Goal: Task Accomplishment & Management: Use online tool/utility

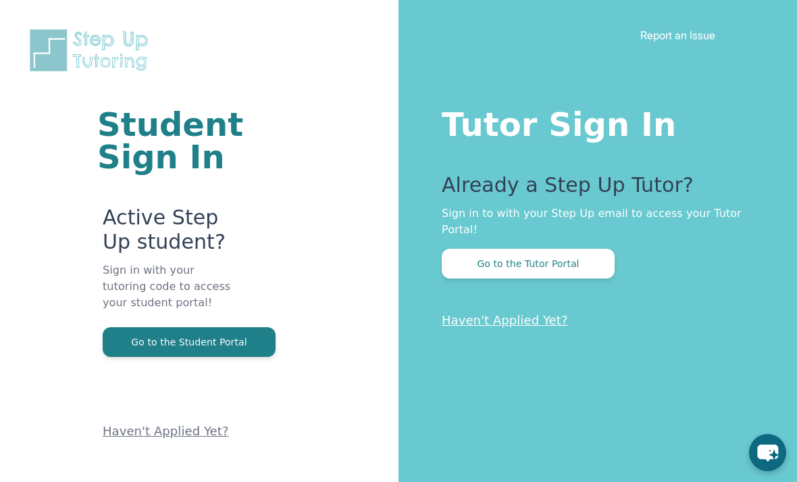
click at [531, 266] on button "Go to the Tutor Portal" at bounding box center [528, 264] width 173 height 30
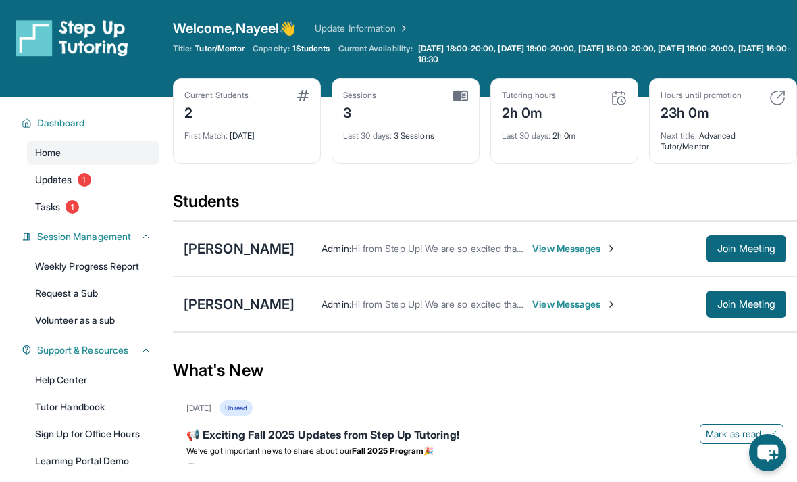
click at [114, 295] on link "Request a Sub" at bounding box center [93, 293] width 132 height 24
click at [554, 311] on span "View Messages" at bounding box center [575, 304] width 84 height 14
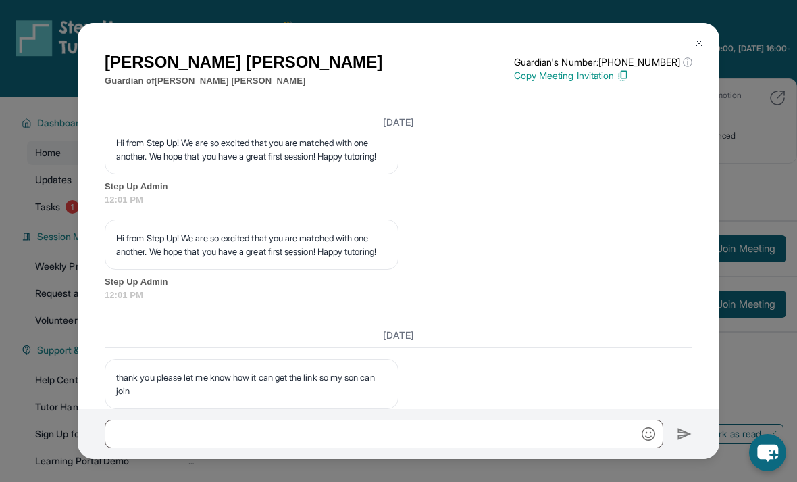
scroll to position [1449, 0]
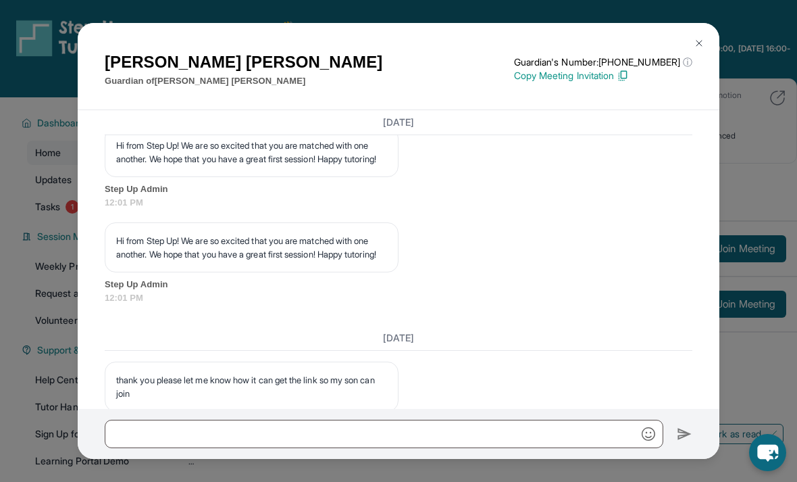
click at [696, 38] on img at bounding box center [699, 43] width 11 height 11
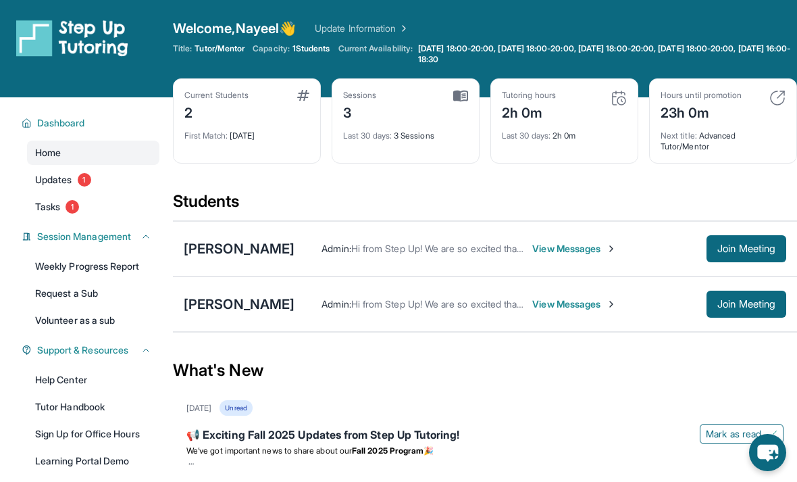
click at [533, 255] on span "View Messages" at bounding box center [575, 249] width 84 height 14
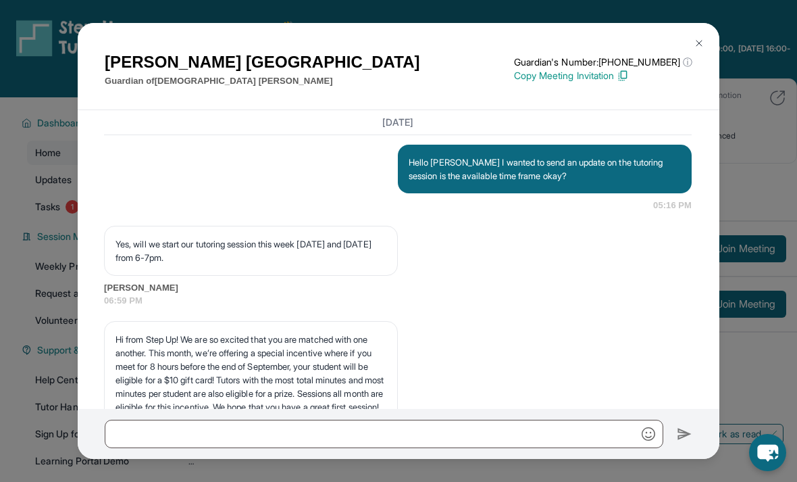
scroll to position [1156, 1]
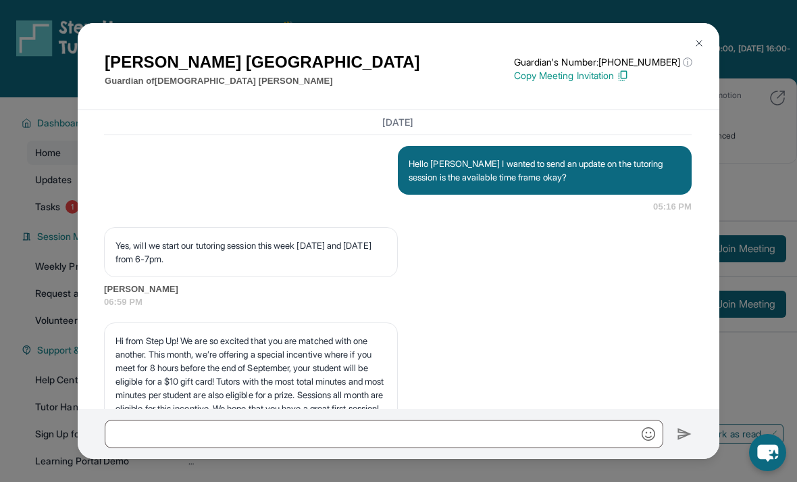
click at [627, 70] on p "Copy Meeting Invitation" at bounding box center [603, 76] width 178 height 14
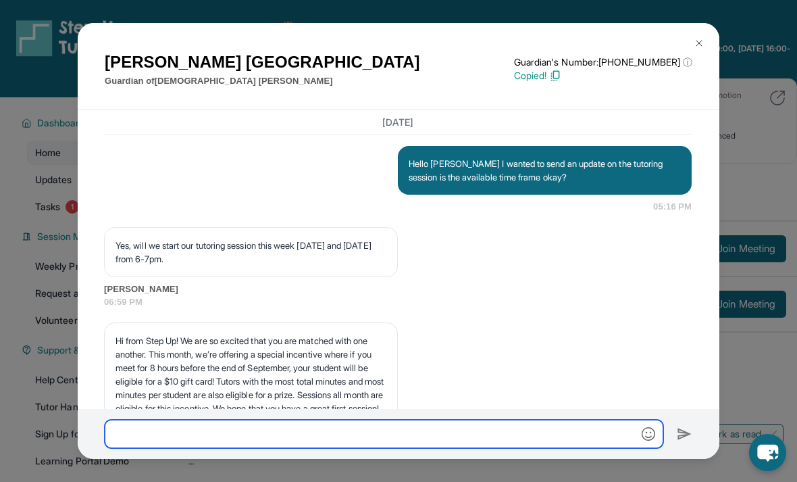
click at [543, 444] on input "text" at bounding box center [384, 434] width 559 height 28
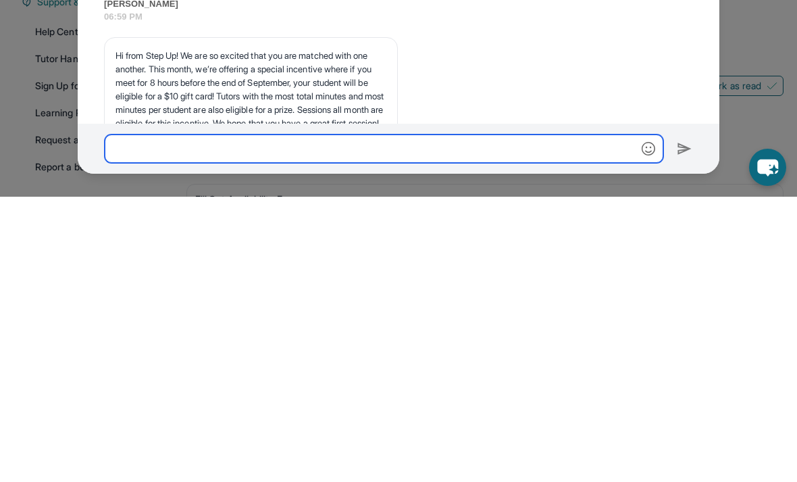
click at [134, 420] on input "text" at bounding box center [384, 434] width 559 height 28
paste input "**********"
type input "**********"
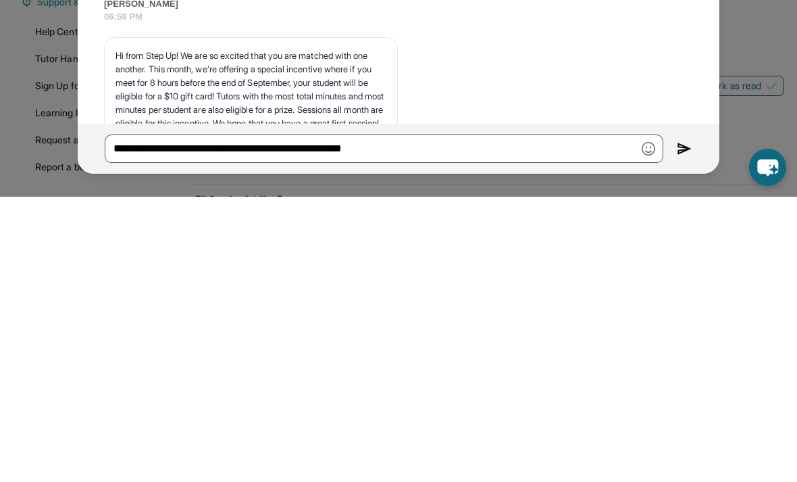
scroll to position [207, 0]
